Goal: Task Accomplishment & Management: Complete application form

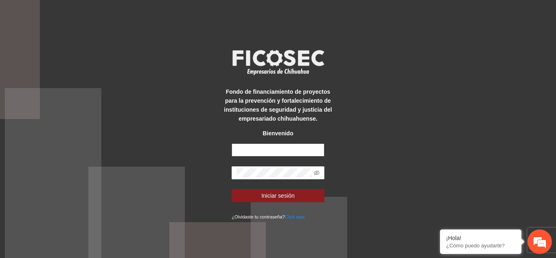
click at [258, 154] on input "text" at bounding box center [278, 149] width 93 height 13
type input "*"
type input "**********"
click at [314, 174] on icon "eye-invisible" at bounding box center [317, 173] width 6 height 6
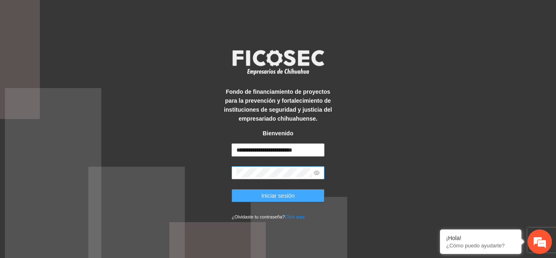
click at [255, 197] on button "Iniciar sesión" at bounding box center [278, 195] width 93 height 13
click at [253, 193] on button "Iniciar sesión" at bounding box center [278, 195] width 93 height 13
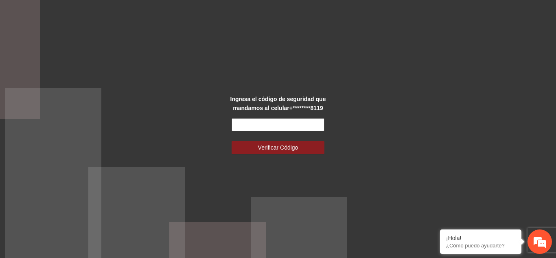
click at [293, 126] on input "text" at bounding box center [278, 124] width 93 height 13
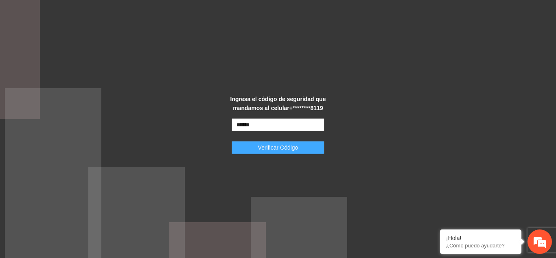
type input "******"
click at [289, 147] on span "Verificar Código" at bounding box center [278, 147] width 40 height 9
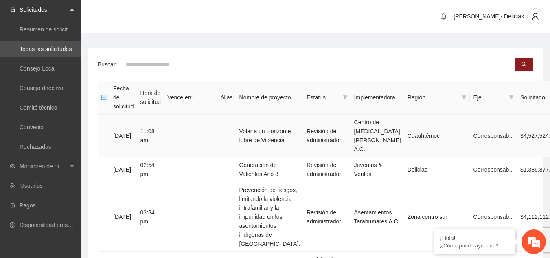
click at [261, 125] on td "Volar a un Horizonte Libre de Violencia" at bounding box center [270, 135] width 68 height 43
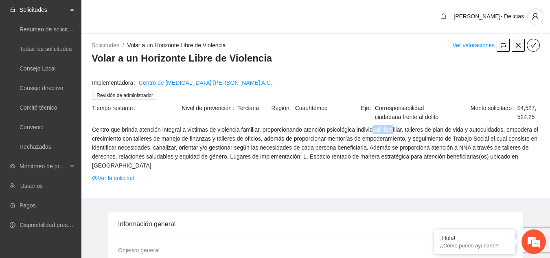
drag, startPoint x: 374, startPoint y: 129, endPoint x: 393, endPoint y: 133, distance: 19.5
click at [393, 133] on span "Centro que brinda atención integral a victimas de violencia familiar, proporcio…" at bounding box center [316, 147] width 448 height 45
click at [398, 133] on span "Centro que brinda atención integral a victimas de violencia familiar, proporcio…" at bounding box center [316, 147] width 448 height 45
drag, startPoint x: 362, startPoint y: 131, endPoint x: 402, endPoint y: 130, distance: 40.3
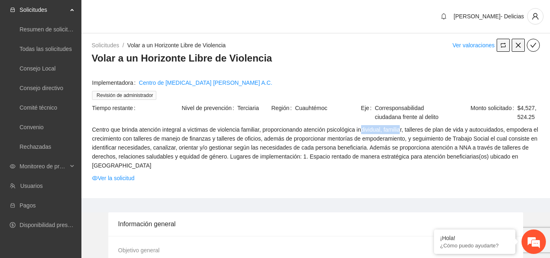
click at [402, 130] on span "Centro que brinda atención integral a victimas de violencia familiar, proporcio…" at bounding box center [316, 147] width 448 height 45
drag, startPoint x: 456, startPoint y: 147, endPoint x: 491, endPoint y: 174, distance: 44.2
click at [491, 174] on tbody "Implementadora Centro de [MEDICAL_DATA] Alma Calma A.C. Revisión de administrad…" at bounding box center [316, 132] width 448 height 108
click at [281, 155] on span "Centro que brinda atención integral a victimas de violencia familiar, proporcio…" at bounding box center [316, 147] width 448 height 45
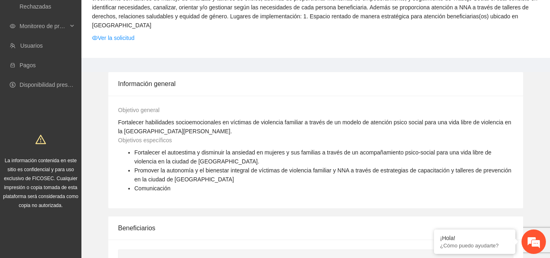
scroll to position [145, 0]
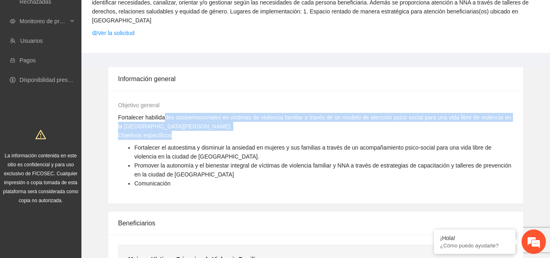
drag, startPoint x: 163, startPoint y: 118, endPoint x: 288, endPoint y: 136, distance: 126.4
click at [288, 136] on div "Objetivo general [PERSON_NAME] habilidades socioemocionales en víctimas de viol…" at bounding box center [316, 147] width 396 height 93
click at [178, 115] on span "Fortalecer habilidades socioemocionales en víctimas de violencia familiar a tra…" at bounding box center [314, 121] width 393 height 15
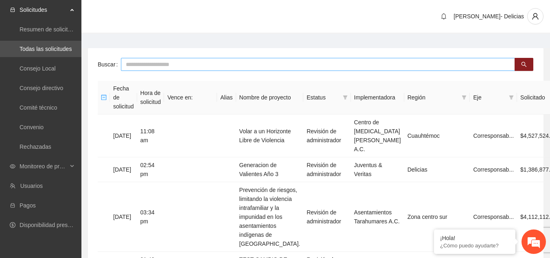
click at [145, 64] on input "text" at bounding box center [318, 64] width 394 height 13
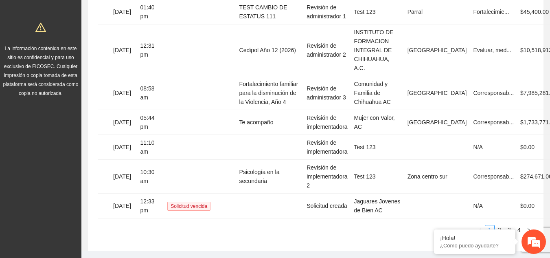
scroll to position [276, 0]
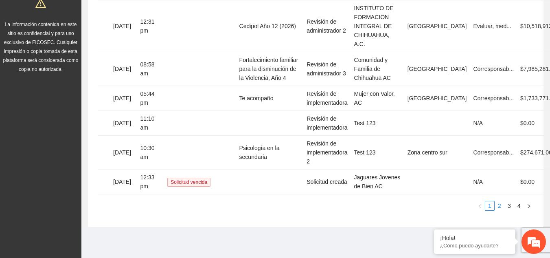
click at [501, 205] on link "2" at bounding box center [499, 205] width 9 height 9
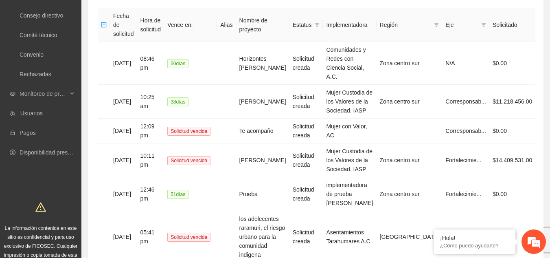
scroll to position [60, 0]
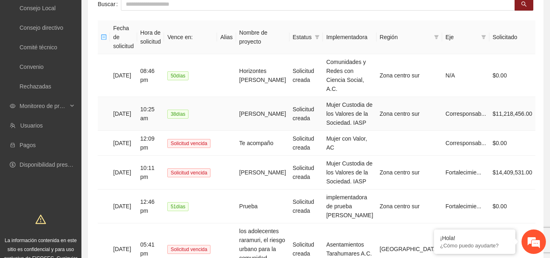
click at [124, 97] on td "[DATE]" at bounding box center [123, 114] width 27 height 34
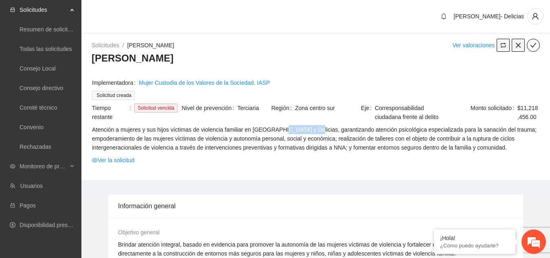
drag, startPoint x: 282, startPoint y: 130, endPoint x: 308, endPoint y: 133, distance: 26.3
click at [308, 133] on span "Atención a mujeres y sus hijos víctimas de violencia familiar en [GEOGRAPHIC_DA…" at bounding box center [316, 138] width 448 height 27
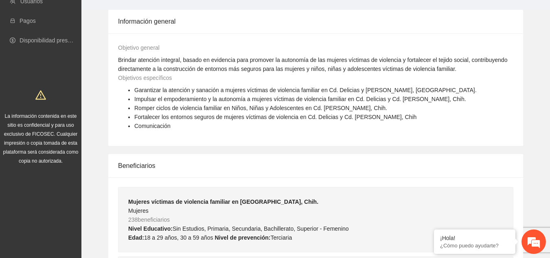
scroll to position [186, 0]
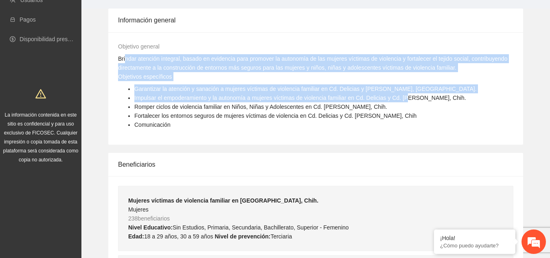
drag, startPoint x: 124, startPoint y: 61, endPoint x: 464, endPoint y: 75, distance: 340.4
click at [464, 75] on div "Objetivo general [PERSON_NAME] atención integral, basado en evidencia para prom…" at bounding box center [316, 88] width 396 height 93
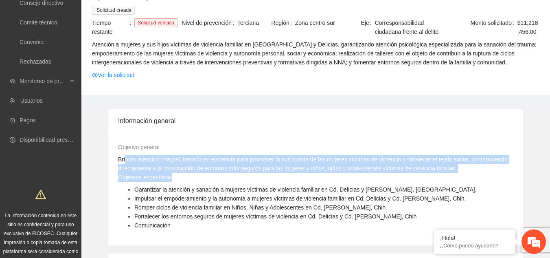
scroll to position [84, 0]
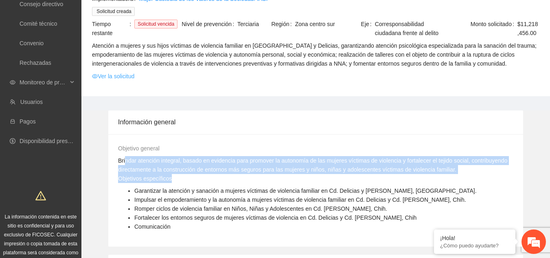
click at [103, 75] on link "Ver la solicitud" at bounding box center [113, 76] width 42 height 9
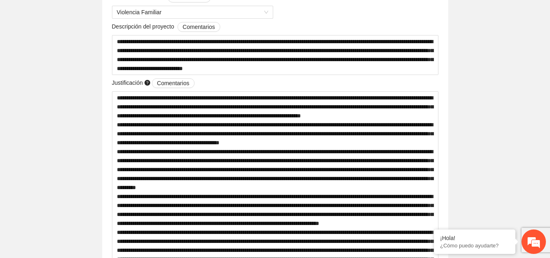
scroll to position [344, 0]
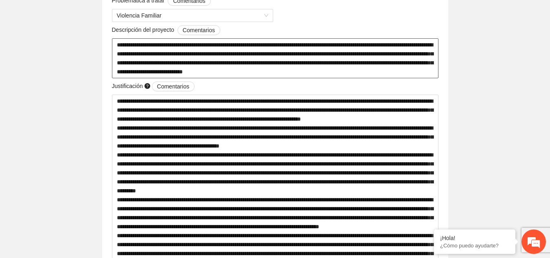
click at [242, 42] on textarea "**********" at bounding box center [275, 58] width 327 height 40
click at [204, 64] on textarea "**********" at bounding box center [275, 58] width 327 height 40
click at [338, 64] on textarea "**********" at bounding box center [275, 58] width 327 height 40
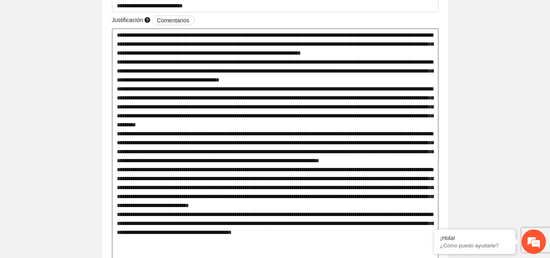
scroll to position [404, 0]
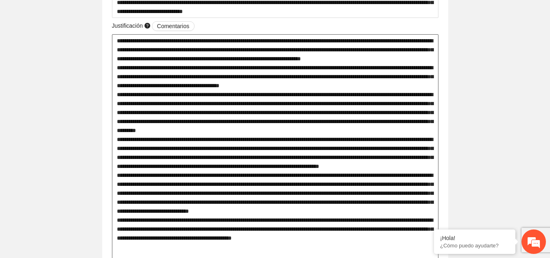
click at [420, 59] on textarea at bounding box center [275, 161] width 327 height 255
click at [393, 64] on textarea at bounding box center [275, 161] width 327 height 255
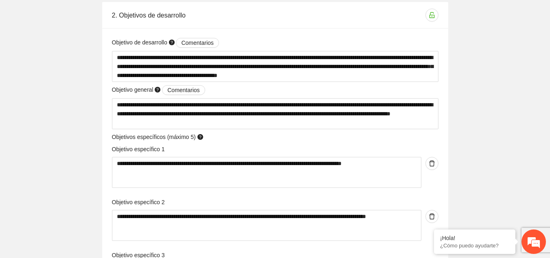
scroll to position [745, 0]
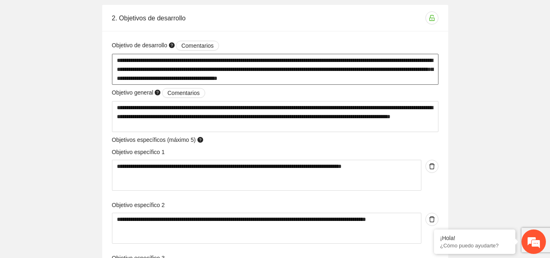
drag, startPoint x: 210, startPoint y: 76, endPoint x: 239, endPoint y: 79, distance: 29.0
click at [239, 79] on textarea "**********" at bounding box center [275, 69] width 327 height 31
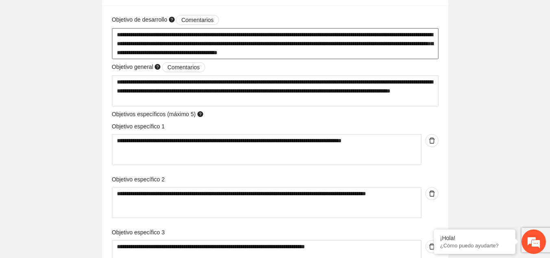
scroll to position [768, 0]
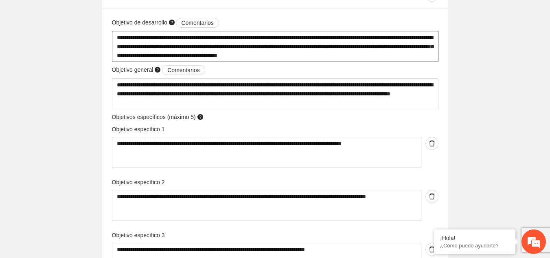
click at [256, 55] on textarea "**********" at bounding box center [275, 46] width 327 height 31
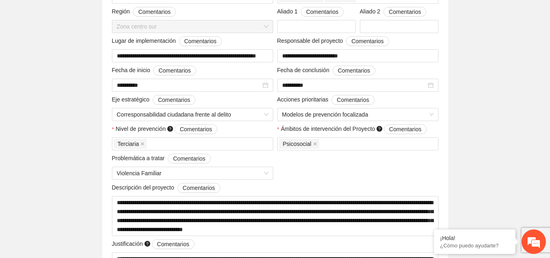
scroll to position [0, 0]
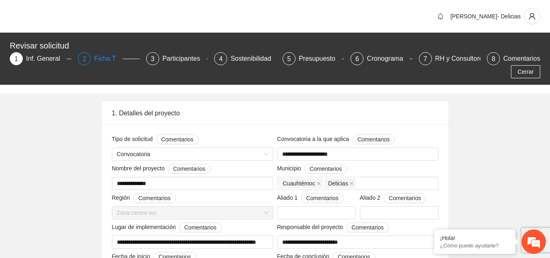
click at [95, 58] on div "Ficha T" at bounding box center [108, 58] width 28 height 13
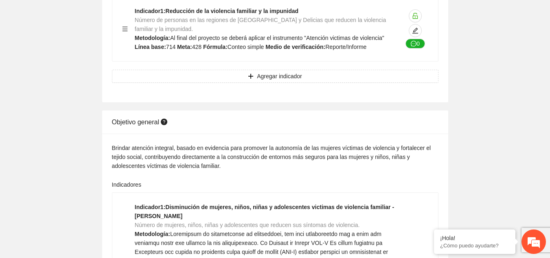
scroll to position [271, 0]
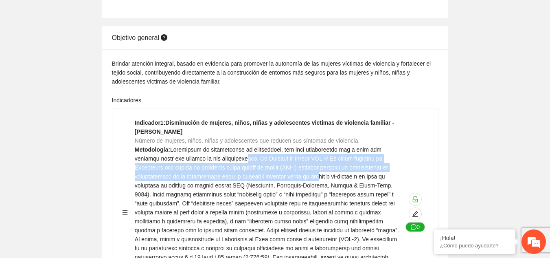
drag, startPoint x: 222, startPoint y: 162, endPoint x: 274, endPoint y: 175, distance: 53.0
click at [274, 175] on span at bounding box center [267, 216] width 264 height 141
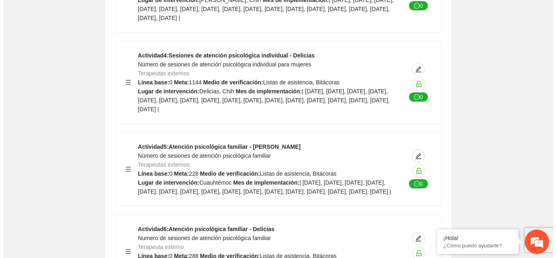
scroll to position [1326, 0]
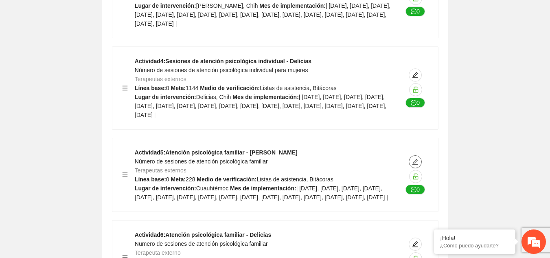
click at [414, 158] on icon "edit" at bounding box center [415, 161] width 7 height 7
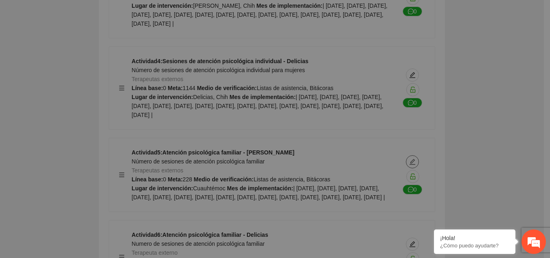
type textarea "**********"
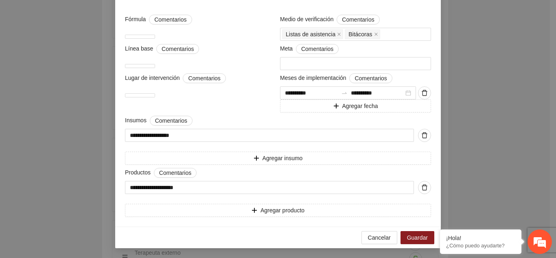
scroll to position [244, 0]
click at [382, 242] on span "Cancelar" at bounding box center [379, 237] width 23 height 9
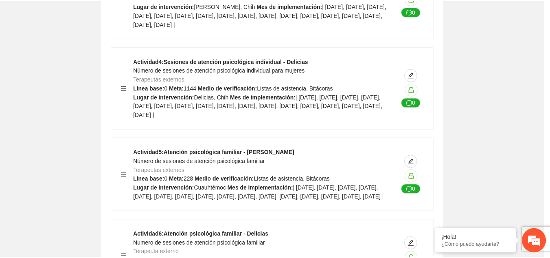
scroll to position [130, 0]
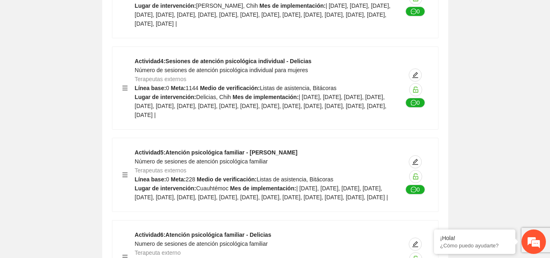
drag, startPoint x: 549, startPoint y: 100, endPoint x: 556, endPoint y: 103, distance: 7.8
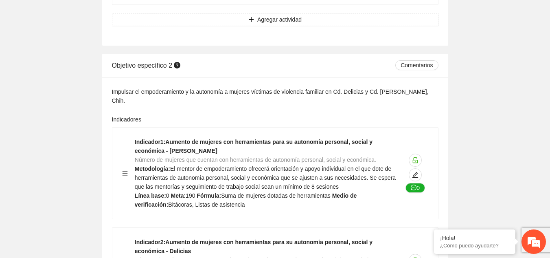
scroll to position [1627, 0]
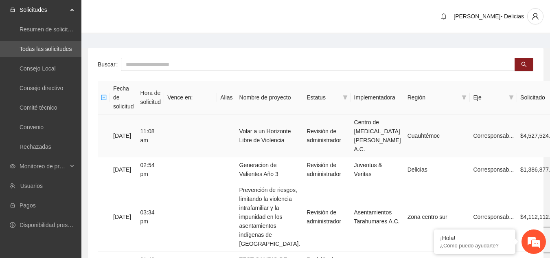
click at [273, 125] on td "Volar a un Horizonte Libre de Violencia" at bounding box center [270, 135] width 68 height 43
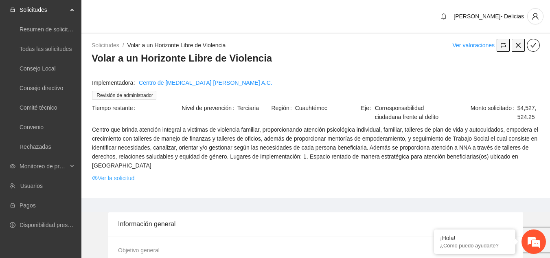
click at [106, 176] on link "Ver la solicitud" at bounding box center [113, 178] width 42 height 9
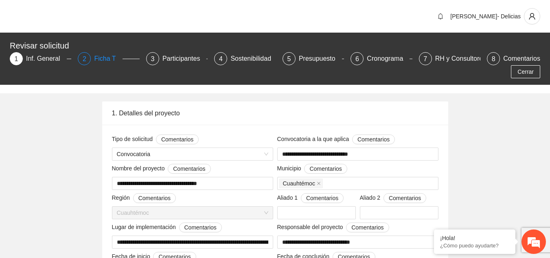
click at [95, 57] on div "Ficha T" at bounding box center [108, 58] width 28 height 13
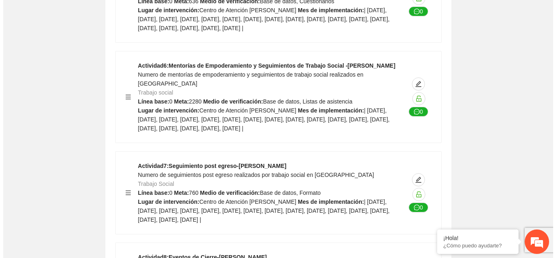
scroll to position [1398, 0]
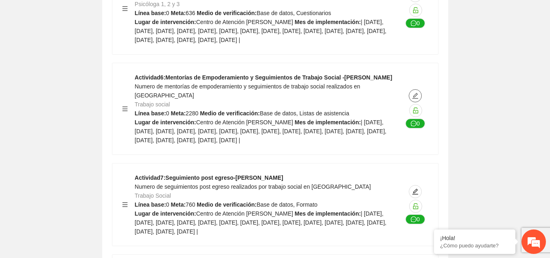
click at [412, 99] on icon "edit" at bounding box center [415, 95] width 7 height 7
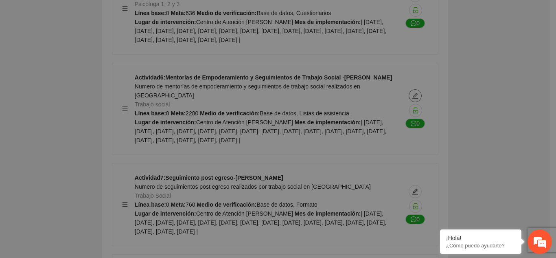
type textarea "**********"
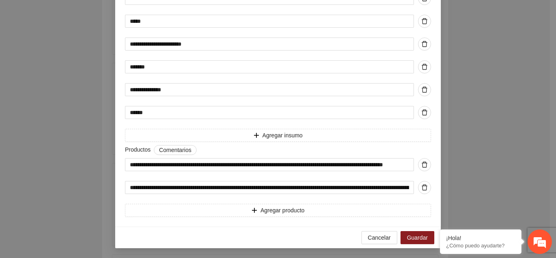
scroll to position [523, 0]
click at [413, 240] on span "Guardar" at bounding box center [417, 237] width 21 height 9
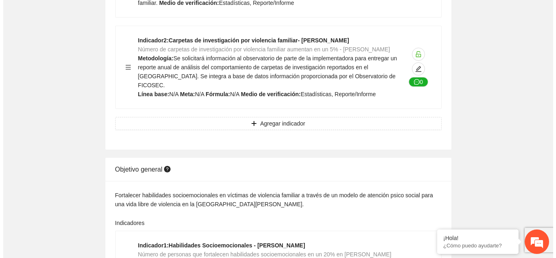
scroll to position [286, 0]
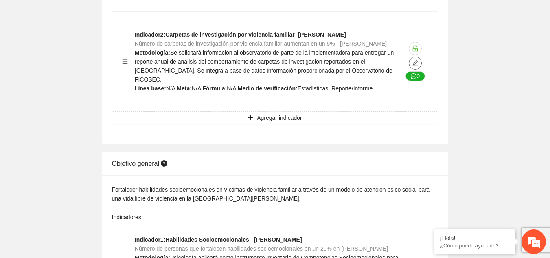
click at [412, 62] on icon "edit" at bounding box center [415, 63] width 7 height 7
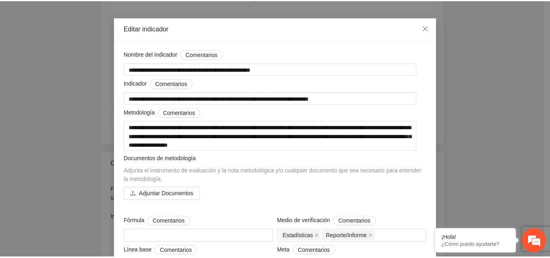
scroll to position [0, 0]
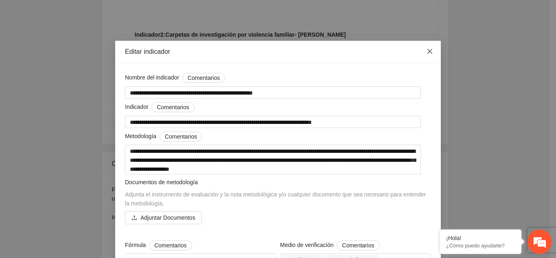
click at [428, 47] on span "Close" at bounding box center [430, 52] width 22 height 22
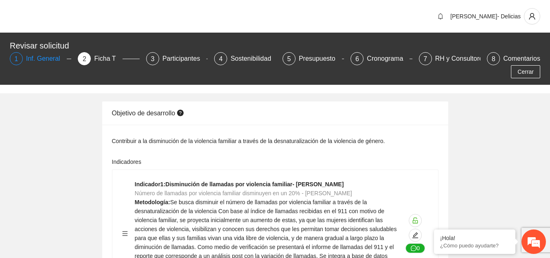
click at [21, 58] on div "1" at bounding box center [16, 58] width 13 height 13
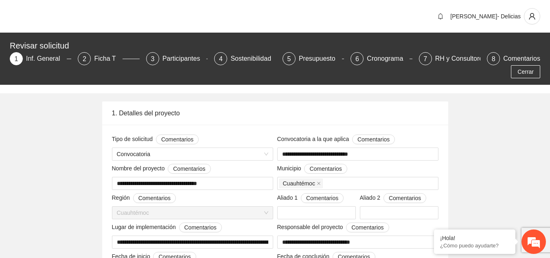
click at [37, 62] on div "Inf. General" at bounding box center [46, 58] width 41 height 13
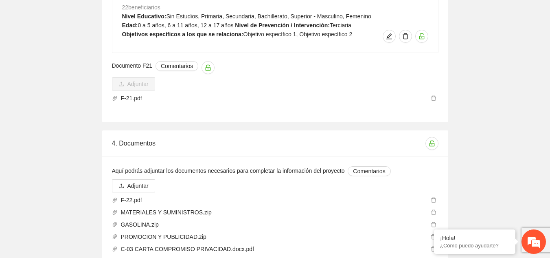
scroll to position [1654, 0]
